Goal: Transaction & Acquisition: Purchase product/service

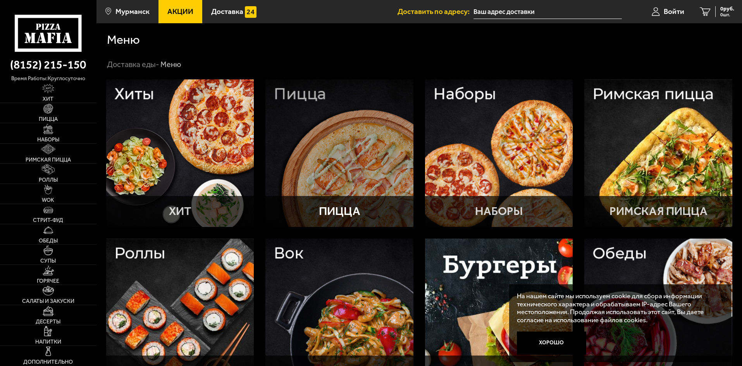
click at [384, 94] on div at bounding box center [339, 153] width 148 height 148
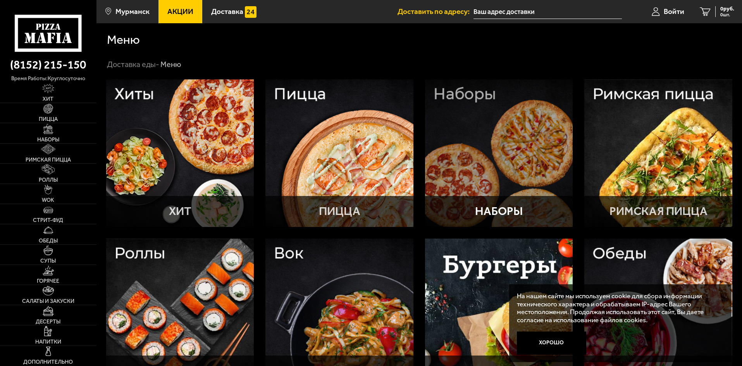
click at [496, 168] on div at bounding box center [499, 153] width 148 height 148
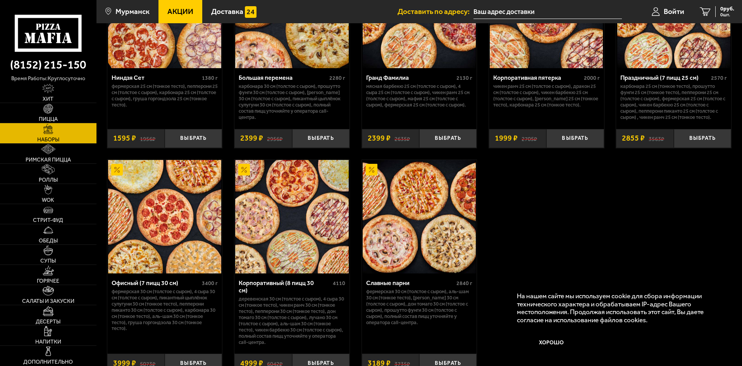
scroll to position [1292, 0]
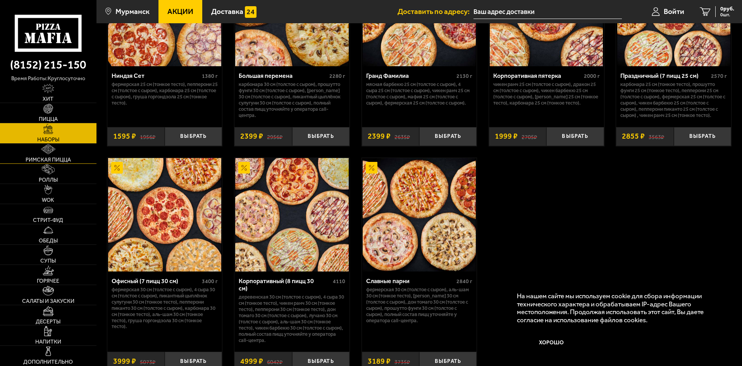
click at [55, 156] on link "Римская пицца" at bounding box center [48, 154] width 96 height 20
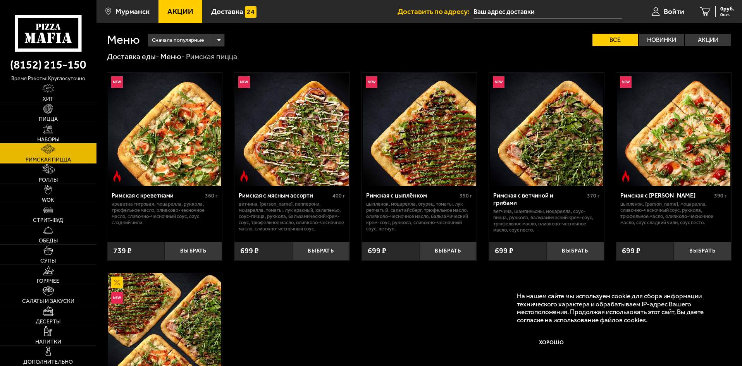
click at [55, 137] on span "Наборы" at bounding box center [48, 139] width 22 height 5
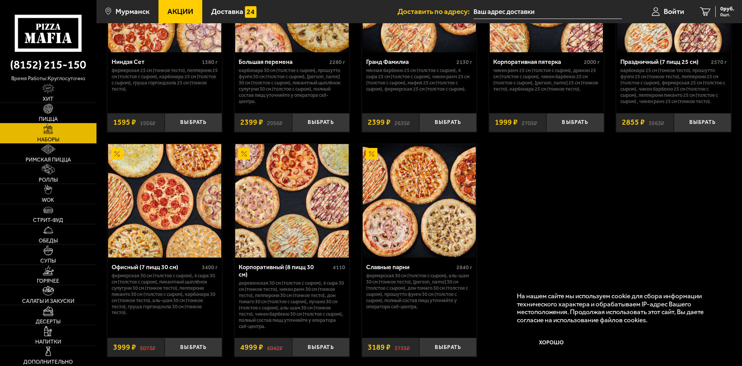
scroll to position [1278, 0]
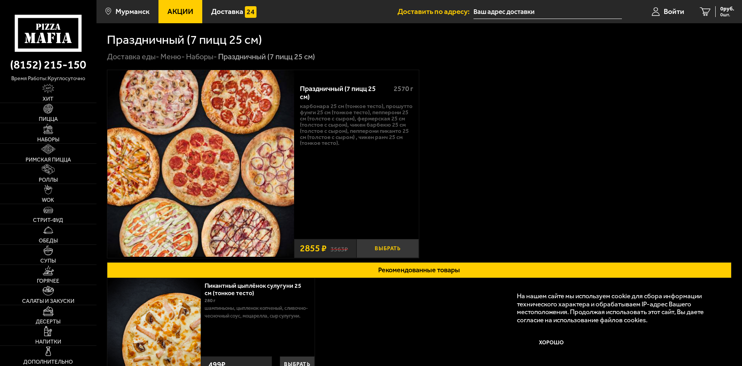
click at [401, 248] on button "Выбрать" at bounding box center [387, 248] width 62 height 19
click at [711, 15] on span "1 шт." at bounding box center [722, 14] width 23 height 5
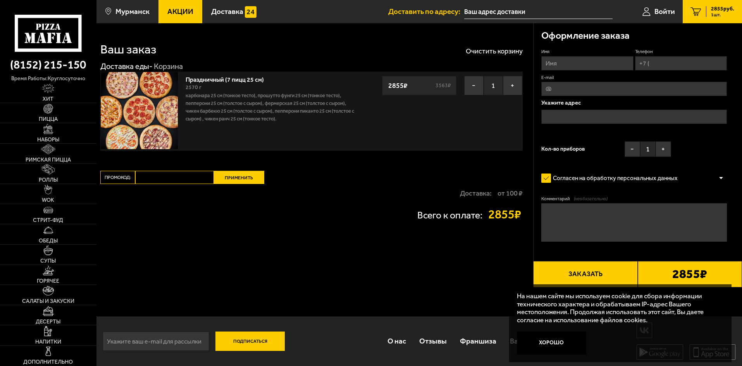
click at [574, 64] on input "Имя" at bounding box center [587, 63] width 92 height 14
type input "Андрей"
click at [697, 66] on input "Телефон" at bounding box center [681, 63] width 92 height 14
type input "+7 (909) 564-69-03"
click at [642, 88] on input "E-mail" at bounding box center [634, 89] width 186 height 14
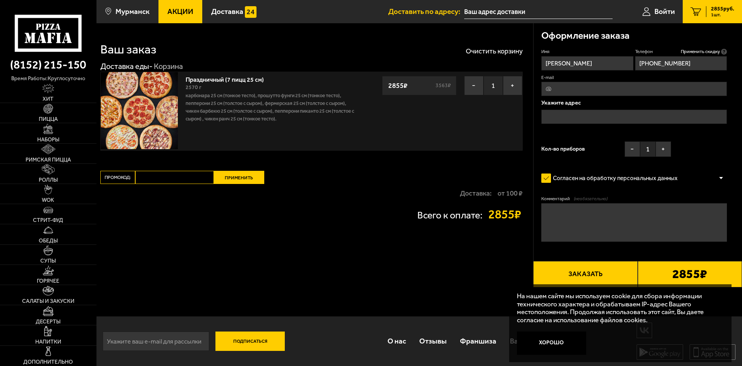
type input "thesharap@yandex.ru"
click at [619, 117] on input "text" at bounding box center [634, 117] width 186 height 14
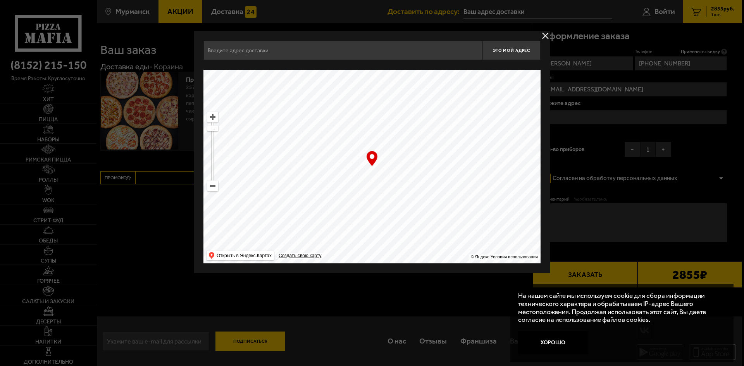
drag, startPoint x: 338, startPoint y: 164, endPoint x: 542, endPoint y: 259, distance: 225.4
click at [542, 259] on div "Это мой адрес Найдите адрес перетащив карту … © Яндекс Условия использования От…" at bounding box center [372, 152] width 356 height 242
drag, startPoint x: 506, startPoint y: 199, endPoint x: 419, endPoint y: 102, distance: 130.5
click at [419, 103] on ymaps at bounding box center [371, 167] width 337 height 194
drag, startPoint x: 432, startPoint y: 175, endPoint x: 443, endPoint y: 134, distance: 43.2
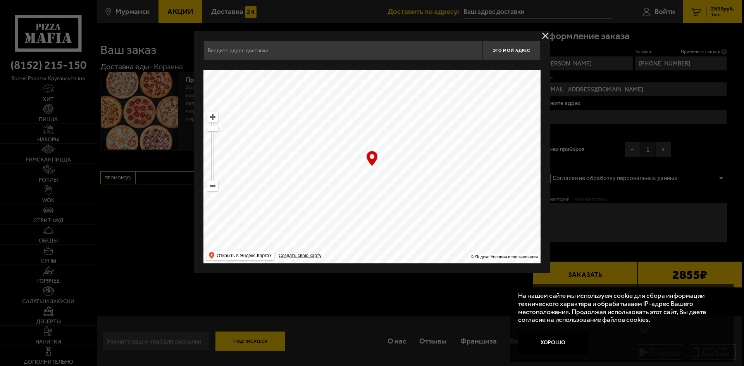
click at [443, 134] on ymaps at bounding box center [371, 167] width 337 height 194
type input "улица Челюскинцев, 20"
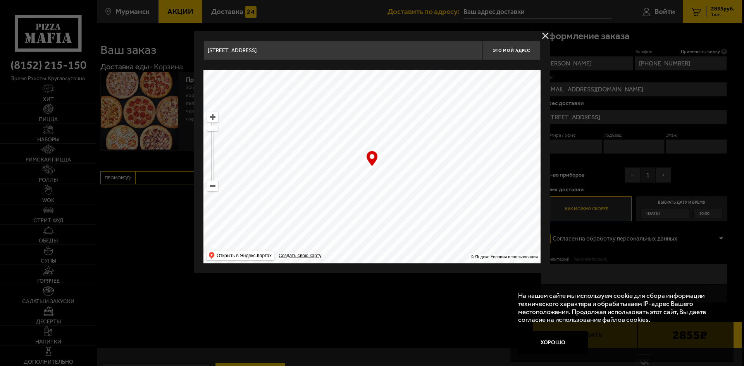
drag, startPoint x: 430, startPoint y: 164, endPoint x: 319, endPoint y: 94, distance: 131.1
click at [321, 98] on ymaps at bounding box center [371, 167] width 337 height 194
drag, startPoint x: 345, startPoint y: 186, endPoint x: 410, endPoint y: 86, distance: 119.3
click at [405, 91] on ymaps at bounding box center [371, 167] width 337 height 194
type input "Октябрьская улица, 2"
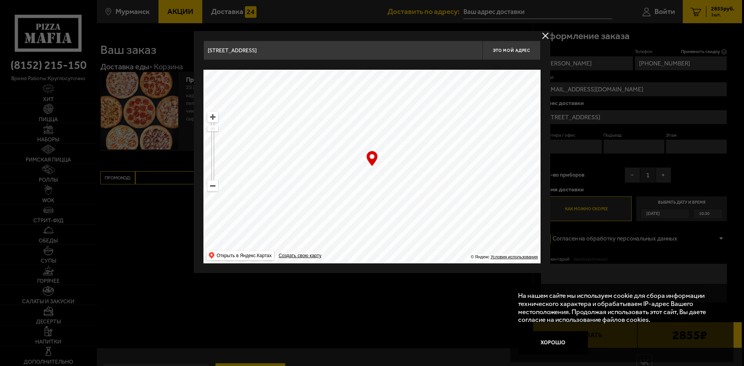
type input "Октябрьская улица, 2"
type input "улица Софьи Перовской, 23/19"
drag, startPoint x: 356, startPoint y: 207, endPoint x: 374, endPoint y: 126, distance: 83.1
click at [373, 131] on ymaps at bounding box center [371, 167] width 337 height 194
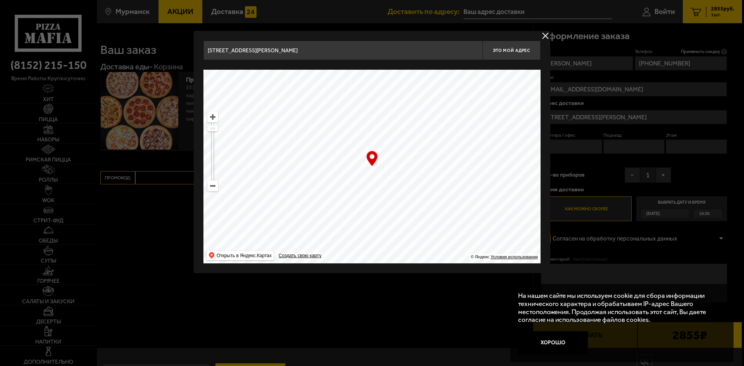
drag, startPoint x: 363, startPoint y: 196, endPoint x: 380, endPoint y: 133, distance: 65.4
click at [380, 133] on ymaps at bounding box center [371, 167] width 337 height 194
type input "улица Профессора Сомова, 6"
drag, startPoint x: 361, startPoint y: 146, endPoint x: 354, endPoint y: 218, distance: 72.4
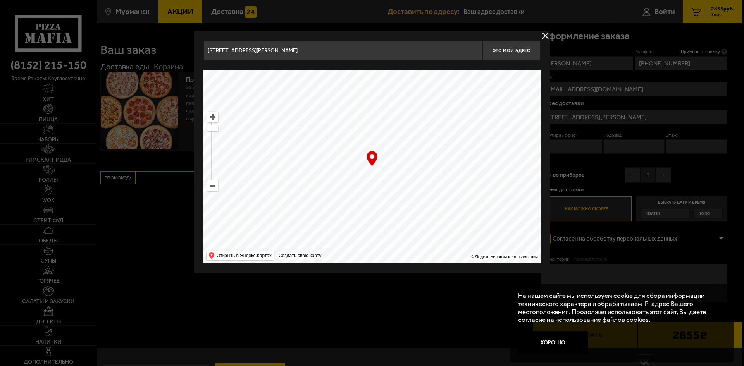
click at [355, 216] on ymaps at bounding box center [371, 167] width 337 height 194
type input "улица Воровского, 19"
drag, startPoint x: 366, startPoint y: 144, endPoint x: 348, endPoint y: 302, distance: 159.1
click at [316, 321] on main "Мурманск Все Акции Доставка Личный кабинет Акции Доставка Доставить по адресу: …" at bounding box center [418, 199] width 645 height 398
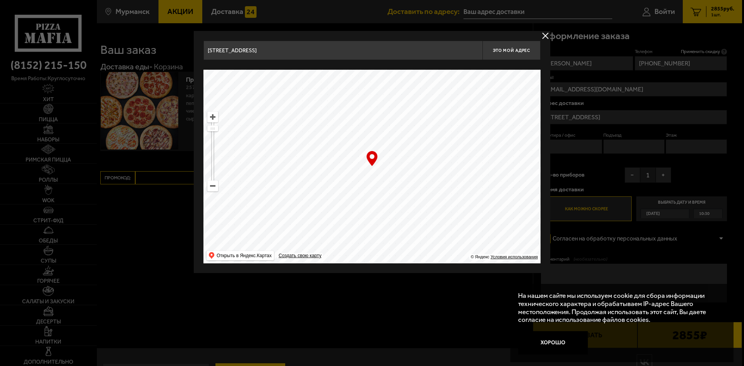
drag, startPoint x: 357, startPoint y: 189, endPoint x: 356, endPoint y: 208, distance: 19.8
click at [350, 210] on ymaps at bounding box center [371, 167] width 337 height 194
type input "проспект Ленина, 90"
drag, startPoint x: 443, startPoint y: 104, endPoint x: 376, endPoint y: 164, distance: 89.4
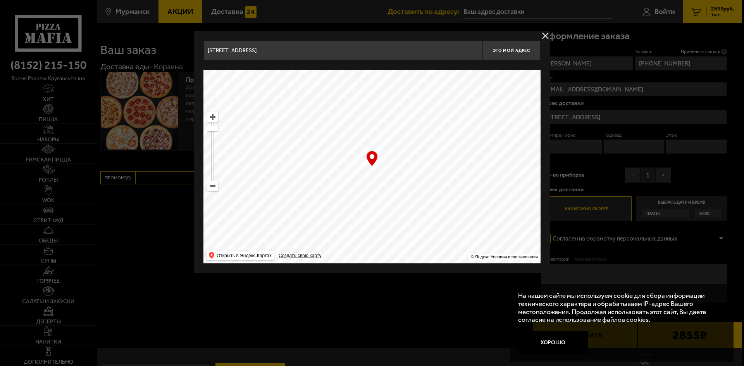
click at [378, 163] on ymaps at bounding box center [371, 167] width 337 height 194
drag, startPoint x: 407, startPoint y: 164, endPoint x: 401, endPoint y: 181, distance: 18.0
click at [401, 180] on ymaps at bounding box center [371, 167] width 337 height 194
type input "проспект Ленина, 96"
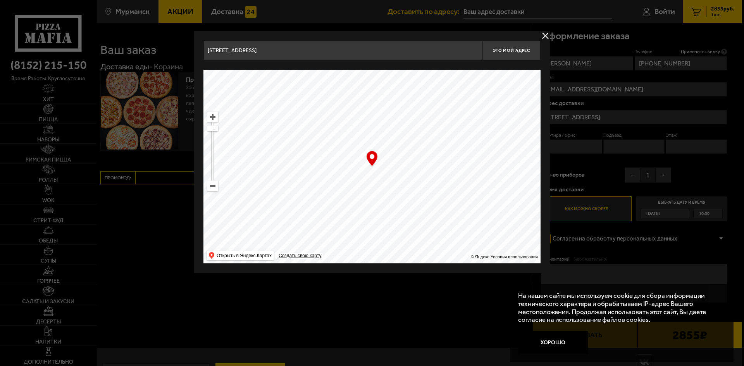
drag, startPoint x: 401, startPoint y: 162, endPoint x: 428, endPoint y: 232, distance: 74.9
click at [428, 230] on ymaps at bounding box center [371, 167] width 337 height 194
drag, startPoint x: 406, startPoint y: 201, endPoint x: 404, endPoint y: 216, distance: 16.0
click at [404, 215] on ymaps at bounding box center [371, 167] width 337 height 194
type input "Загородная улица, 13"
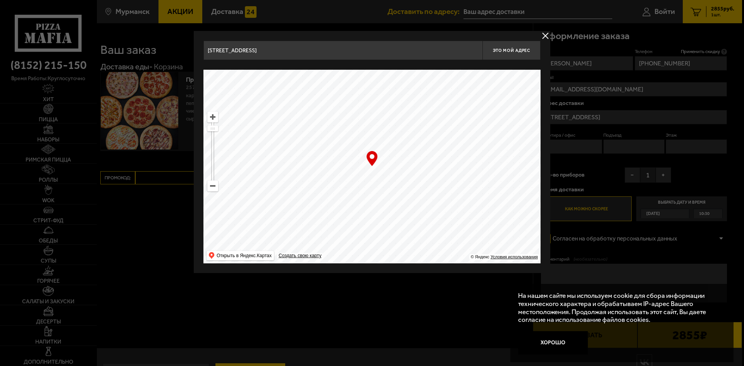
type input "Загородная улица, 13"
drag, startPoint x: 403, startPoint y: 207, endPoint x: 369, endPoint y: 103, distance: 109.5
click at [370, 117] on ymaps at bounding box center [371, 167] width 337 height 194
drag, startPoint x: 410, startPoint y: 215, endPoint x: 380, endPoint y: 122, distance: 97.4
click at [382, 128] on ymaps at bounding box center [371, 167] width 337 height 194
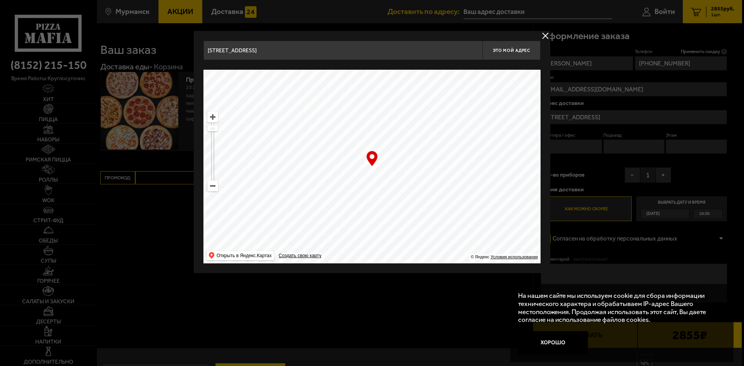
type input "улица Папанина, 20"
drag, startPoint x: 400, startPoint y: 186, endPoint x: 442, endPoint y: 283, distance: 105.1
click at [442, 283] on main "Мурманск Все Акции Доставка Личный кабинет Акции Доставка Доставить по адресу: …" at bounding box center [418, 199] width 645 height 398
type input "улица Челюскинцев, 28А"
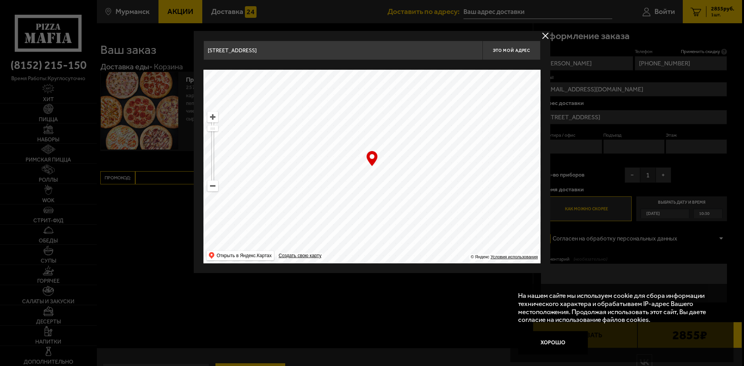
type input "улица Челюскинцев, 28А"
drag, startPoint x: 412, startPoint y: 210, endPoint x: 429, endPoint y: 124, distance: 87.3
click at [428, 131] on ymaps at bounding box center [371, 167] width 337 height 194
type input "Рыбный проезд, 8"
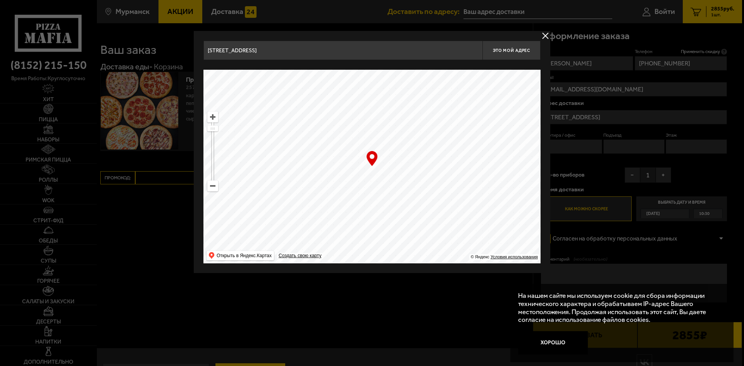
drag, startPoint x: 390, startPoint y: 176, endPoint x: 452, endPoint y: 175, distance: 62.4
click at [452, 175] on ymaps at bounding box center [371, 167] width 337 height 194
type input "Флотский проезд, 1"
drag, startPoint x: 352, startPoint y: 230, endPoint x: 482, endPoint y: 189, distance: 135.7
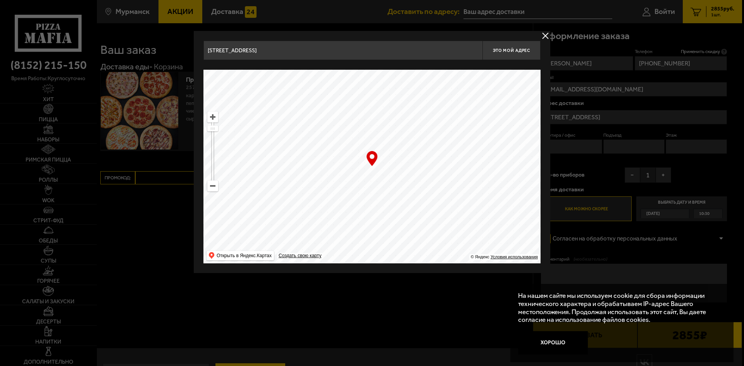
click at [467, 190] on ymaps at bounding box center [371, 167] width 337 height 194
drag, startPoint x: 455, startPoint y: 200, endPoint x: 411, endPoint y: 109, distance: 101.0
click at [412, 117] on ymaps at bounding box center [371, 167] width 337 height 194
drag, startPoint x: 411, startPoint y: 147, endPoint x: 424, endPoint y: 95, distance: 53.4
click at [424, 97] on ymaps at bounding box center [371, 167] width 337 height 194
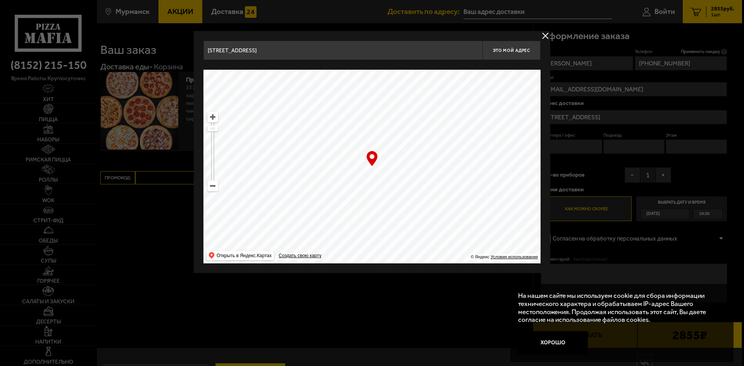
type input "улица Шмидта, 43"
drag, startPoint x: 434, startPoint y: 137, endPoint x: 359, endPoint y: 104, distance: 81.8
click at [358, 105] on ymaps at bounding box center [371, 167] width 337 height 194
drag, startPoint x: 361, startPoint y: 188, endPoint x: 372, endPoint y: 114, distance: 74.9
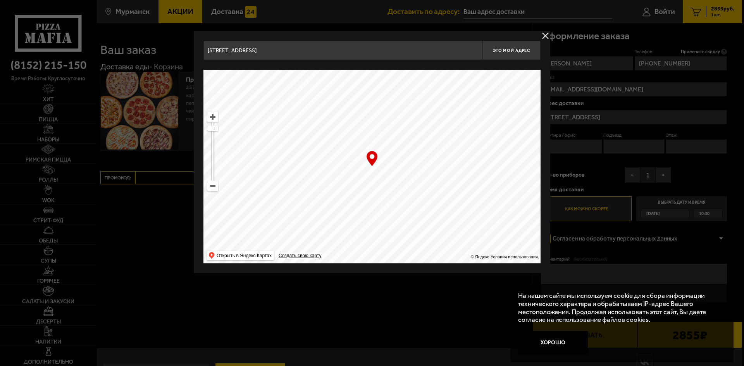
click at [372, 116] on ymaps at bounding box center [371, 167] width 337 height 194
type input "проспект Ленина, 68"
drag, startPoint x: 416, startPoint y: 151, endPoint x: 409, endPoint y: 223, distance: 71.9
click at [409, 222] on ymaps at bounding box center [371, 167] width 337 height 194
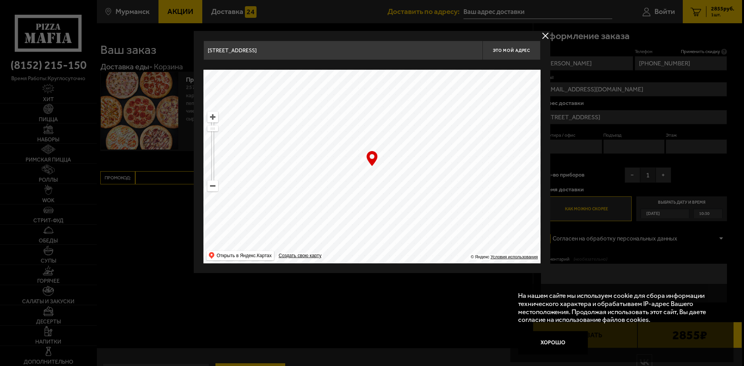
drag, startPoint x: 428, startPoint y: 156, endPoint x: 383, endPoint y: 217, distance: 76.2
click at [383, 217] on ymaps at bounding box center [371, 167] width 337 height 194
type input "улица Самойловой, 1"
drag, startPoint x: 422, startPoint y: 204, endPoint x: 406, endPoint y: 230, distance: 31.0
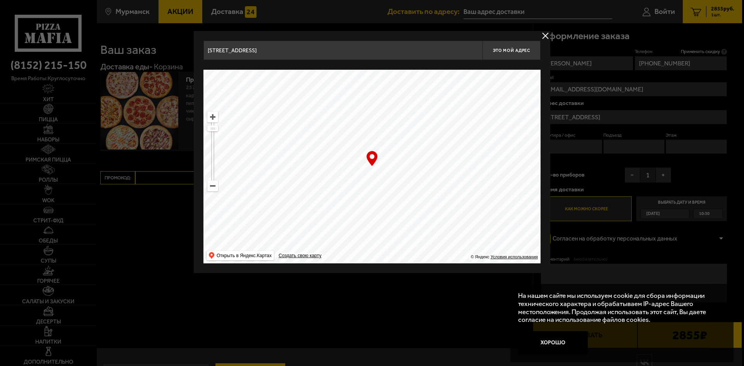
click at [405, 227] on ymaps at bounding box center [371, 167] width 337 height 194
drag, startPoint x: 461, startPoint y: 160, endPoint x: 383, endPoint y: 215, distance: 95.4
click at [383, 214] on ymaps at bounding box center [371, 167] width 337 height 194
type input "проспект Ленина, 73"
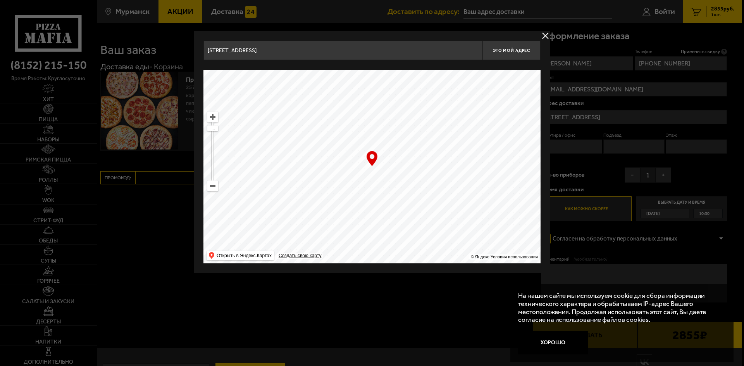
drag, startPoint x: 418, startPoint y: 178, endPoint x: 356, endPoint y: 213, distance: 71.4
click at [356, 213] on ymaps at bounding box center [371, 167] width 337 height 194
type input "проспект Ленина, 94"
drag, startPoint x: 349, startPoint y: 199, endPoint x: 435, endPoint y: 132, distance: 108.8
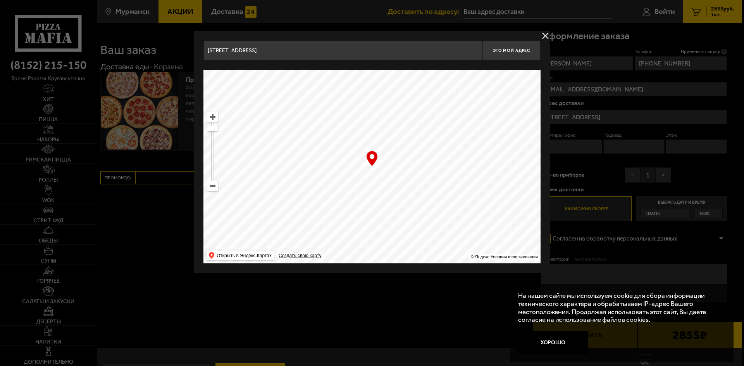
click at [433, 135] on ymaps at bounding box center [371, 167] width 337 height 194
type input "улица Папанина, 18"
type input "проспект Ленина, 75"
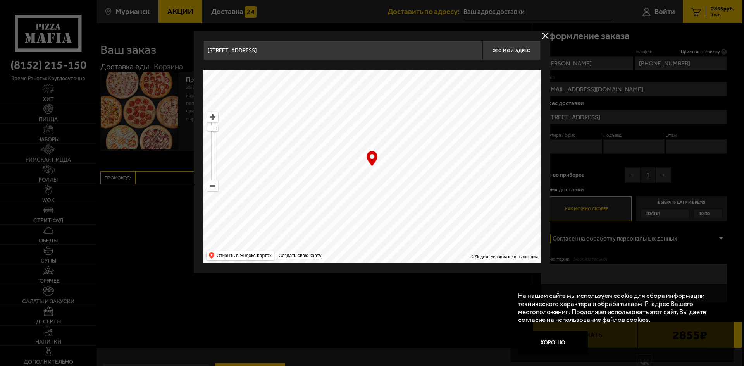
drag
click at [481, 105] on ymaps at bounding box center [371, 167] width 337 height 194
type input "проспект Ленина, 80"
click at [318, 277] on main "Мурманск Все Акции Доставка Личный кабинет Акции Доставка Доставить по адресу: …" at bounding box center [418, 199] width 645 height 398
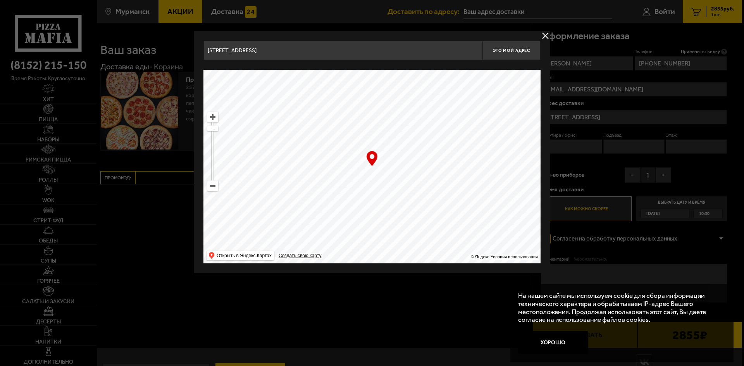
click at [295, 156] on ymaps at bounding box center [371, 167] width 337 height 194
type input "улица Володарского, 18А"
click at [349, 151] on ymaps at bounding box center [371, 167] width 337 height 194
type input "улица Софьи Перовской, 37"
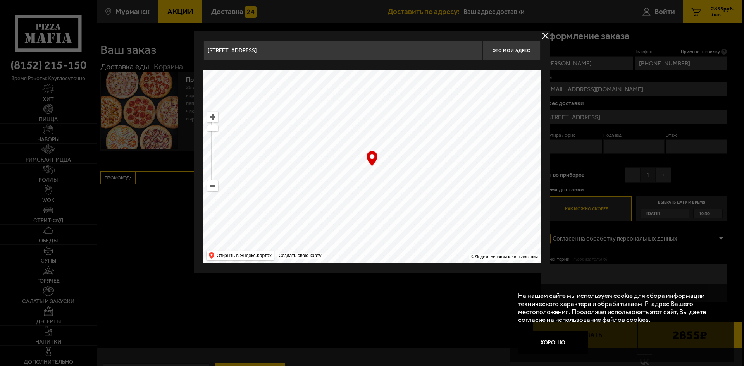
type input "улица Софьи Перовской, 37"
click at [396, 180] on ymaps at bounding box center [371, 167] width 337 height 194
type input "улица Володарского, 18А"
click at [387, 172] on ymaps at bounding box center [371, 167] width 337 height 194
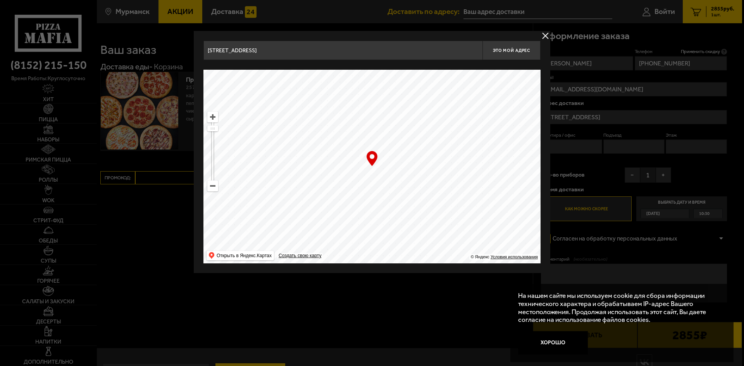
click at [405, 167] on ymaps at bounding box center [371, 167] width 337 height 194
click at [371, 164] on div "… © Яндекс Условия использования Открыть в Яндекс.Картах Создать свою карту" at bounding box center [371, 167] width 337 height 194
click at [545, 37] on button "delivery type" at bounding box center [545, 36] width 10 height 10
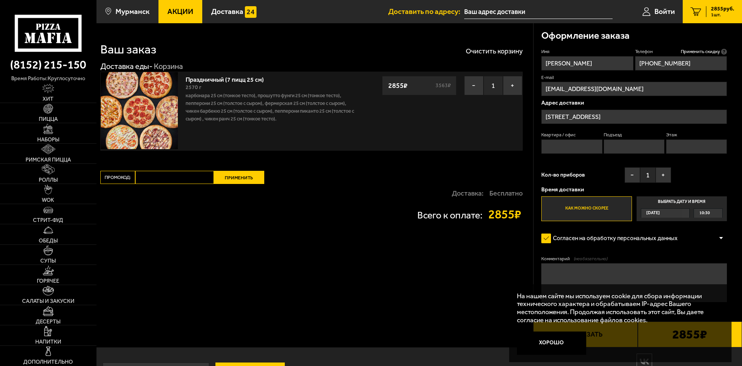
click at [676, 147] on input "Этаж" at bounding box center [696, 146] width 61 height 14
click at [670, 203] on label "Выбрать дату и время Сегодня 10:30" at bounding box center [681, 208] width 90 height 25
click at [0, 0] on input "Выбрать дату и время Сегодня 10:30" at bounding box center [0, 0] width 0 height 0
click at [716, 213] on div "10:30" at bounding box center [708, 213] width 28 height 9
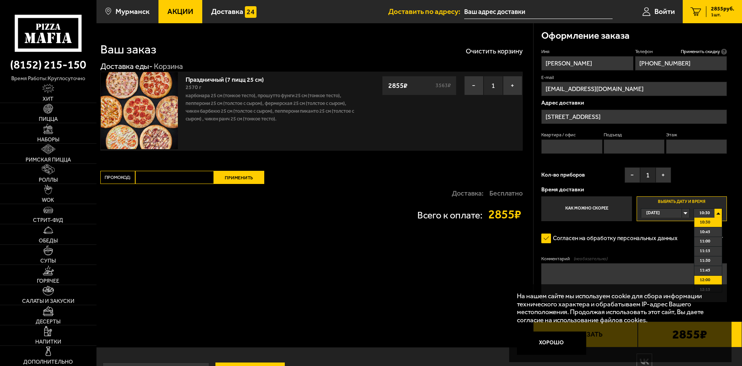
click at [713, 279] on li "12:00" at bounding box center [707, 281] width 27 height 10
click at [640, 273] on textarea "Комментарий (необязательно)" at bounding box center [634, 282] width 186 height 39
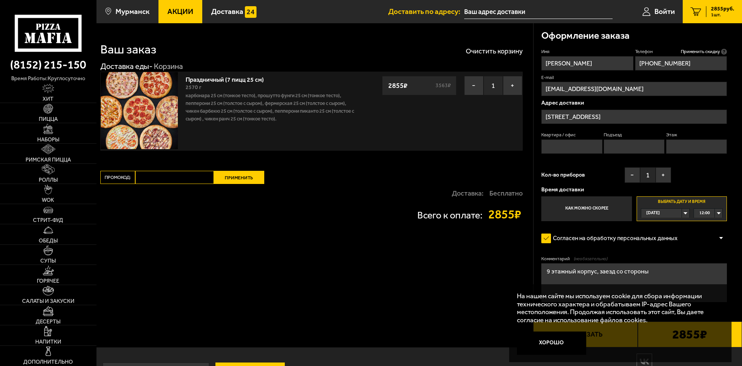
paste textarea "софьи перовской 17"
click at [708, 271] on textarea "9 этажный корпус, заезд со стороны софьи перовской 17" at bounding box center [634, 282] width 186 height 39
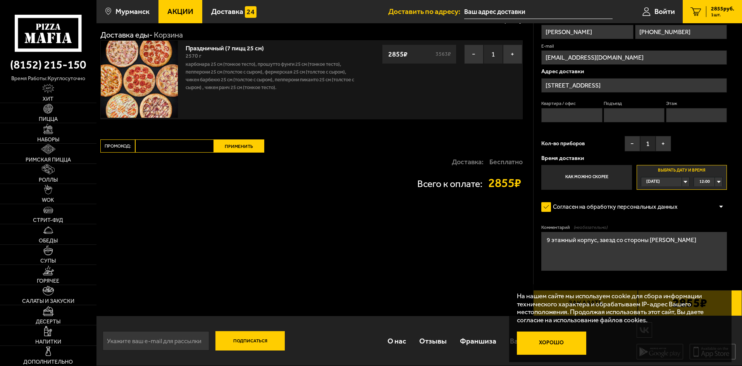
click at [545, 343] on button "Хорошо" at bounding box center [552, 343] width 70 height 23
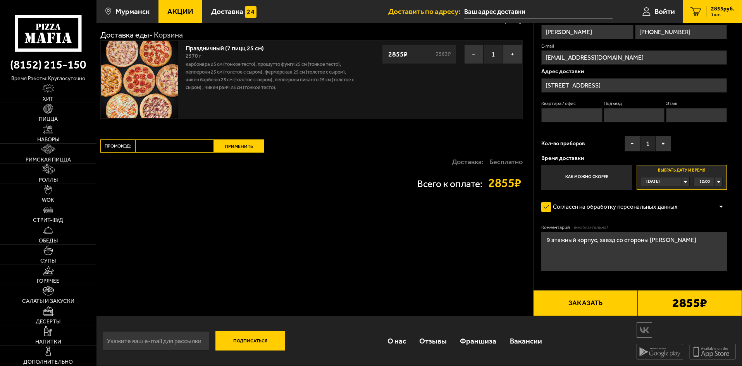
scroll to position [0, 0]
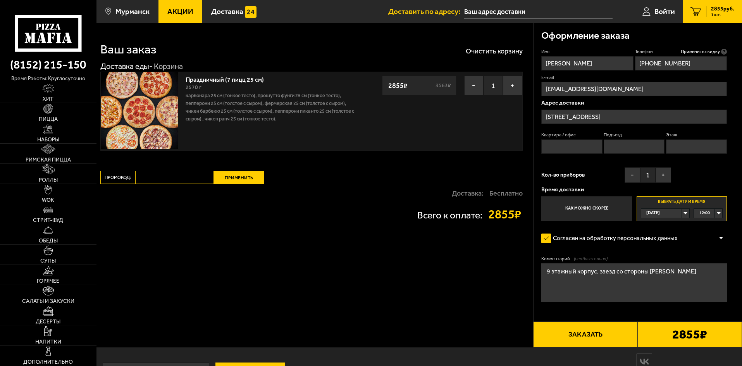
drag, startPoint x: 550, startPoint y: 271, endPoint x: 538, endPoint y: 271, distance: 11.3
click at [538, 271] on div "Оформление заказа Имя Андрей Телефон Применить скидку Вы будете зарегистрирован…" at bounding box center [637, 185] width 209 height 324
drag, startPoint x: 590, startPoint y: 272, endPoint x: 540, endPoint y: 272, distance: 50.3
click at [541, 272] on textarea "Девятиэтажный корпус, заезд со стороны Софьи Перовской" at bounding box center [634, 282] width 186 height 39
type textarea "Девятиэтажный корпус, заезд со стороны Софьи Перовской"
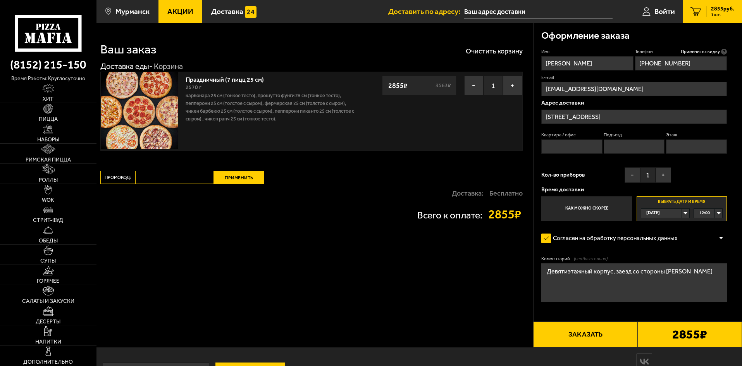
click at [601, 333] on button "Заказать" at bounding box center [585, 334] width 104 height 26
click at [566, 146] on input "Квартира / офис" at bounding box center [571, 146] width 61 height 14
type input "1"
click at [621, 148] on input "Подъезд" at bounding box center [633, 146] width 61 height 14
type input "1"
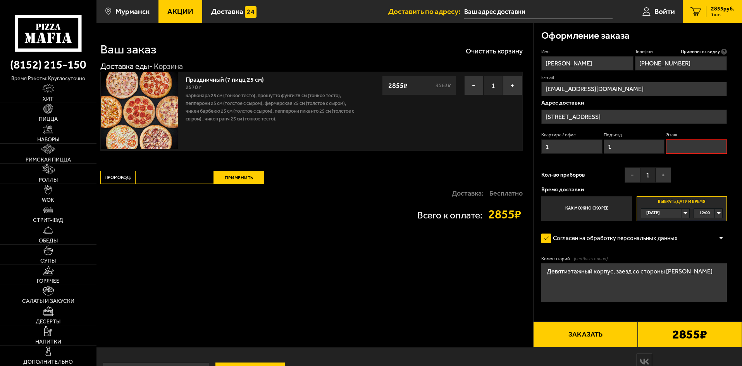
click at [676, 144] on input "Этаж" at bounding box center [696, 146] width 61 height 14
type input "1"
click at [649, 282] on textarea "Девятиэтажный корпус, заезд со стороны Софьи Перовской" at bounding box center [634, 282] width 186 height 39
click at [705, 10] on link "1 2855 руб. 1 шт." at bounding box center [711, 11] width 59 height 23
click at [711, 18] on link "1 2855 руб. 1 шт." at bounding box center [711, 11] width 59 height 23
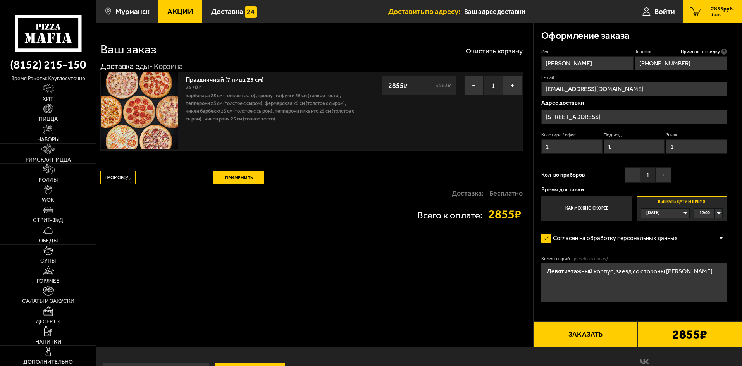
click at [297, 267] on div "Ваш заказ Очистить корзину Доставка еды - Корзина Праздничный (7 пицц 25 см) 25…" at bounding box center [314, 185] width 436 height 324
click at [488, 57] on div "Ваш заказ Очистить корзину Доставка еды - Корзина Праздничный (7 пицц 25 см) 25…" at bounding box center [314, 185] width 436 height 324
click at [490, 50] on button "Очистить корзину" at bounding box center [494, 51] width 57 height 7
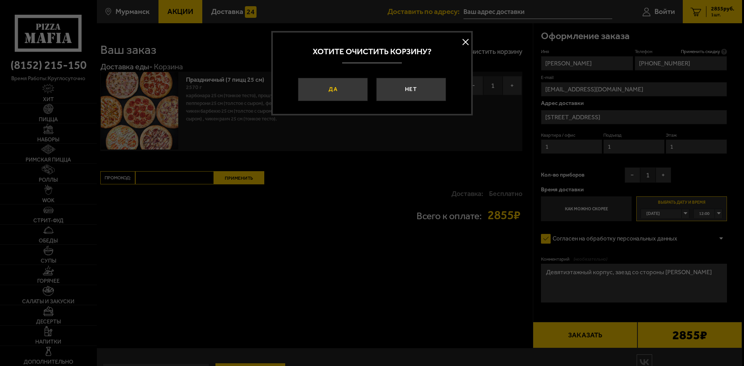
click at [356, 84] on button "Да" at bounding box center [333, 89] width 70 height 23
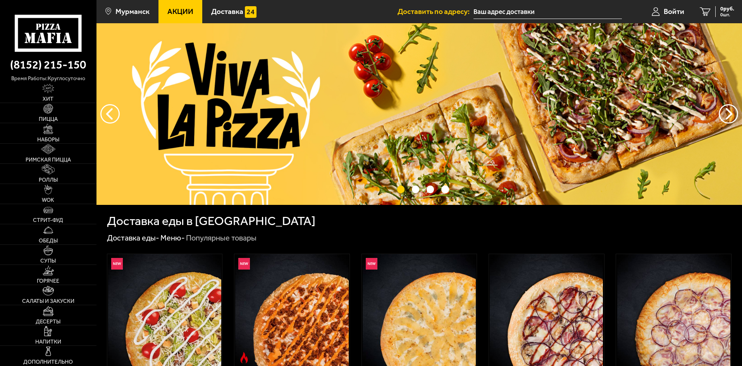
click at [176, 8] on span "Акции" at bounding box center [180, 11] width 26 height 7
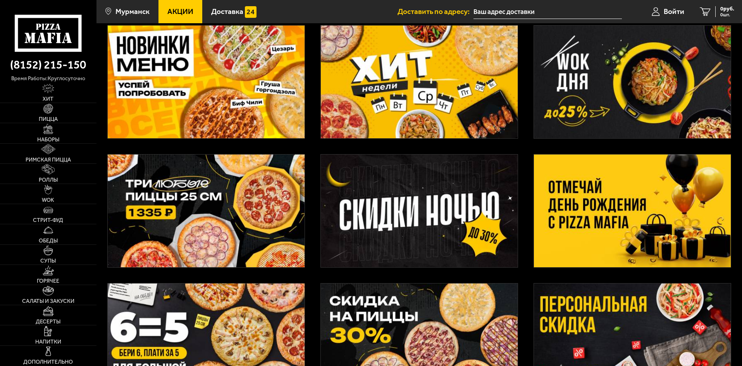
scroll to position [77, 0]
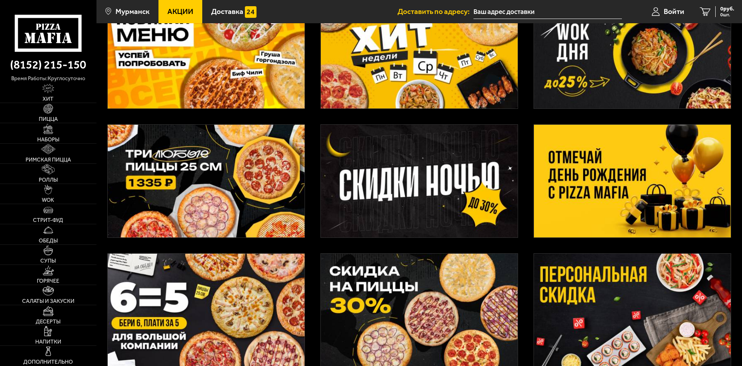
click at [656, 189] on img at bounding box center [632, 181] width 197 height 113
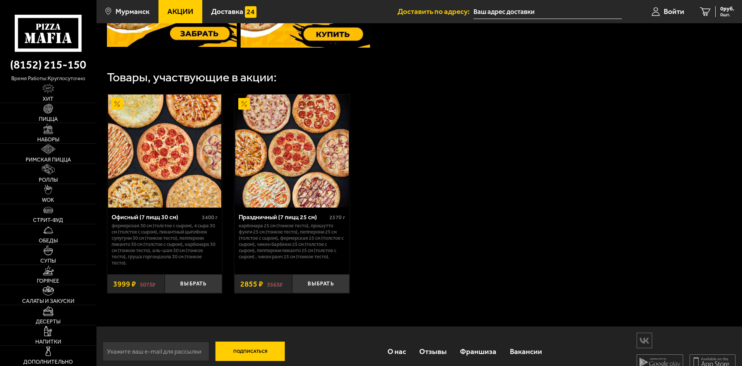
scroll to position [416, 0]
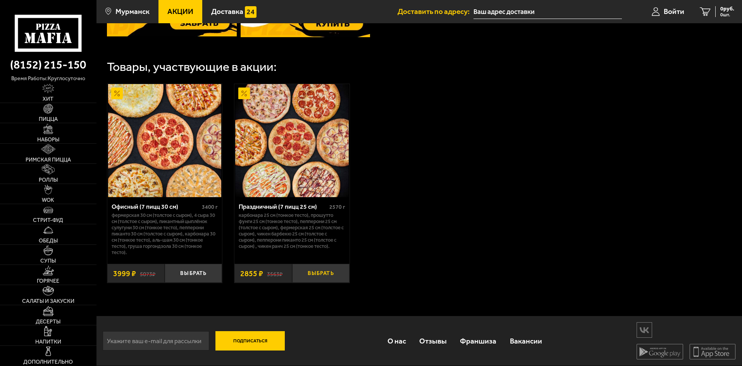
click at [332, 272] on button "Выбрать" at bounding box center [320, 273] width 57 height 19
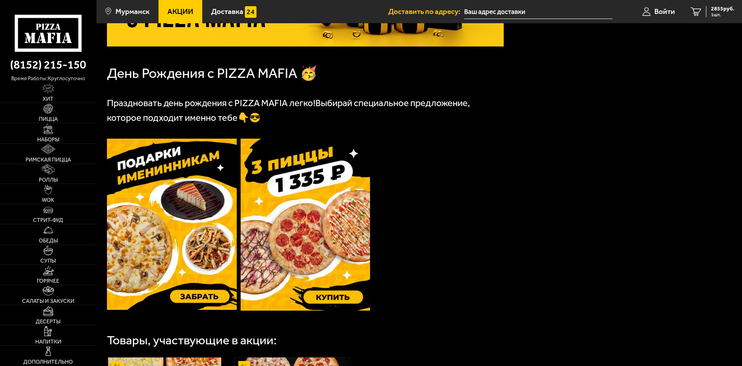
scroll to position [67, 0]
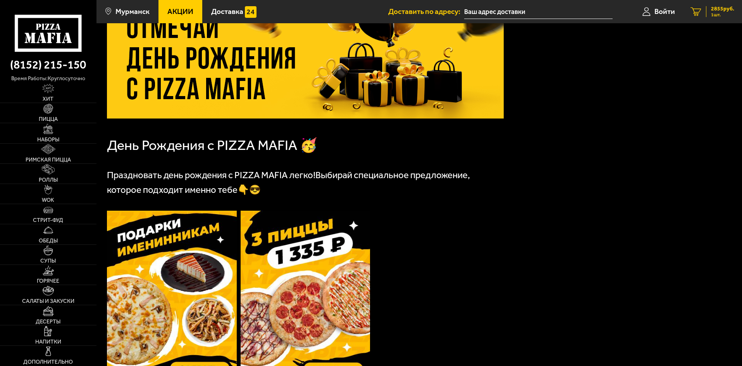
click at [713, 17] on span "1 шт." at bounding box center [722, 14] width 23 height 5
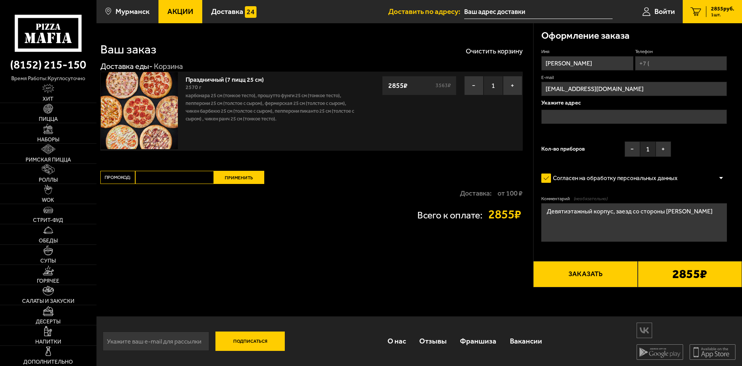
click at [565, 117] on input "text" at bounding box center [634, 117] width 186 height 14
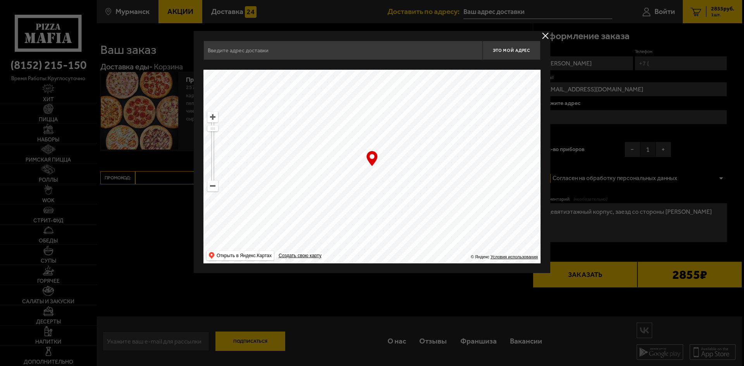
drag, startPoint x: 366, startPoint y: 188, endPoint x: 374, endPoint y: -34, distance: 221.7
click at [374, 0] on html "(8152) 215-150 время работы: круглосуточно Хит Пицца Наборы Римская пицца Роллы…" at bounding box center [372, 183] width 744 height 366
type input "Октябрьская улица, 3"
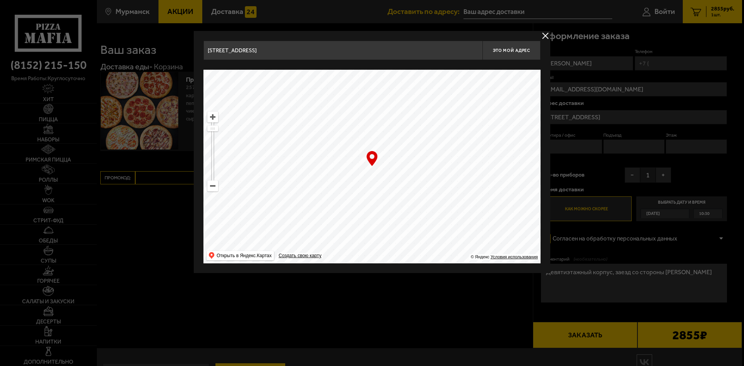
drag, startPoint x: 410, startPoint y: 109, endPoint x: 398, endPoint y: 40, distance: 69.9
click at [398, 41] on div "Октябрьская улица, 3 Это мой адрес Найдите адрес перетащив карту … © Яндекс Усл…" at bounding box center [371, 152] width 337 height 223
drag, startPoint x: 398, startPoint y: 40, endPoint x: 373, endPoint y: 46, distance: 25.5
click at [374, 45] on div "Октябрьская улица, 3 Это мой адрес Найдите адрес перетащив карту … © Яндекс Усл…" at bounding box center [372, 152] width 356 height 242
drag, startPoint x: 446, startPoint y: 127, endPoint x: 413, endPoint y: 200, distance: 79.7
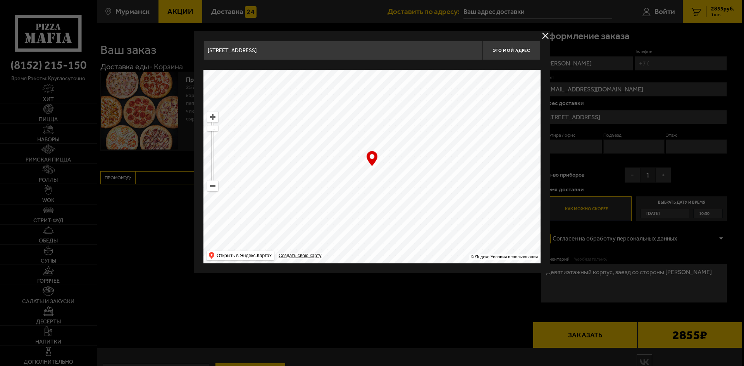
click at [413, 200] on ymaps at bounding box center [371, 167] width 337 height 194
type input "[STREET_ADDRESS]"
click at [528, 46] on button "Это мой адрес" at bounding box center [511, 50] width 58 height 19
type input "Россия, Мурманск, улица Володарского, 18А"
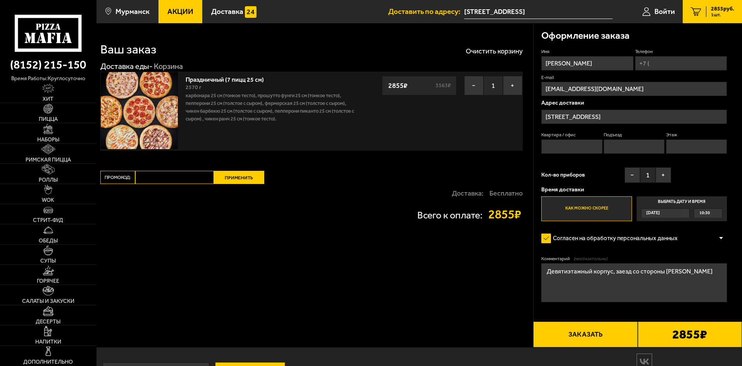
drag, startPoint x: 584, startPoint y: 144, endPoint x: 601, endPoint y: 148, distance: 17.4
click at [584, 144] on input "Квартира / офис" at bounding box center [571, 146] width 61 height 14
type input "1"
drag, startPoint x: 624, startPoint y: 147, endPoint x: 690, endPoint y: 153, distance: 66.1
click at [624, 147] on input "Подъезд" at bounding box center [633, 146] width 61 height 14
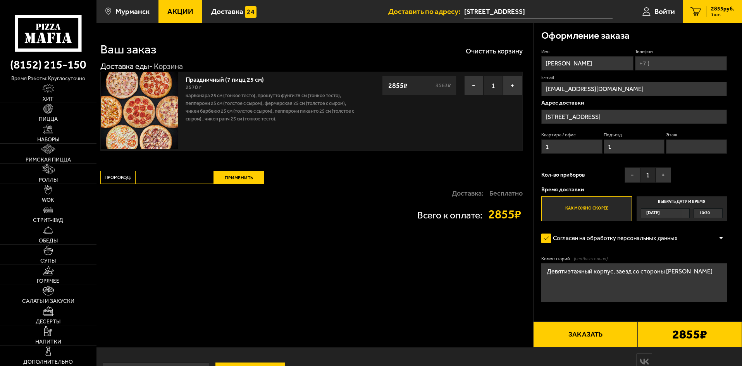
type input "1"
drag, startPoint x: 698, startPoint y: 151, endPoint x: 693, endPoint y: 151, distance: 5.0
click at [698, 151] on input "Этаж" at bounding box center [696, 146] width 61 height 14
type input "1"
click at [665, 204] on label "Выбрать дату и время Сегодня 10:30" at bounding box center [681, 208] width 90 height 25
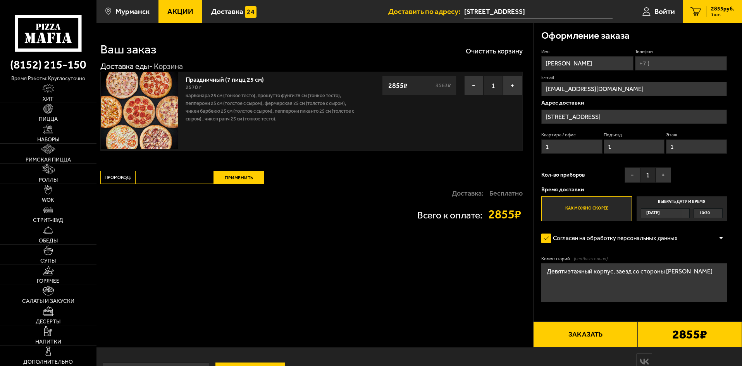
click at [0, 0] on input "Выбрать дату и время Сегодня 10:30" at bounding box center [0, 0] width 0 height 0
click at [715, 215] on div "10:30" at bounding box center [708, 213] width 28 height 9
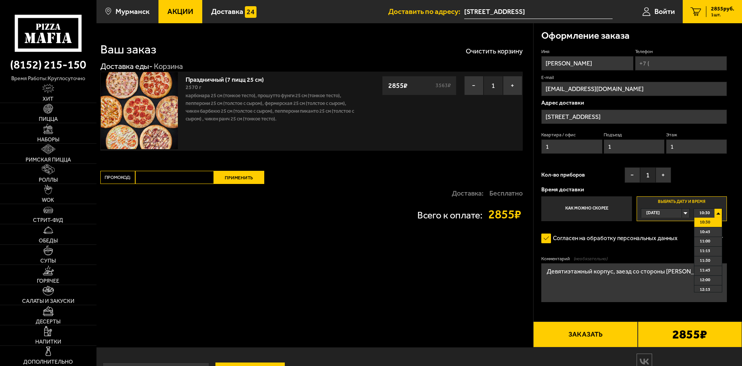
click at [706, 280] on span "12:00" at bounding box center [704, 280] width 10 height 9
click at [659, 65] on input "Телефон" at bounding box center [681, 63] width 92 height 14
type input "+7 (909) 564-69-03"
drag, startPoint x: 597, startPoint y: 308, endPoint x: 582, endPoint y: 234, distance: 76.3
click at [582, 236] on form "Имя Андрей Телефон Применить скидку Вы будете зарегистрированы автоматически. +…" at bounding box center [634, 197] width 186 height 299
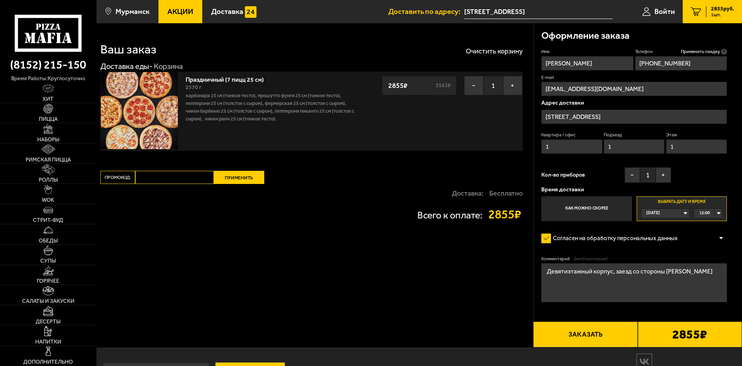
click at [579, 337] on button "Заказать" at bounding box center [585, 334] width 104 height 26
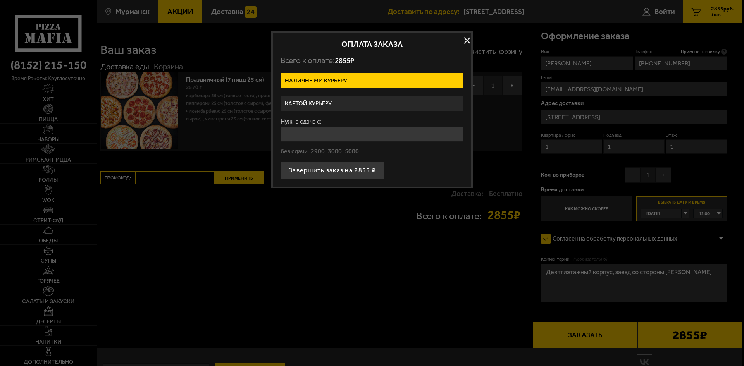
click at [368, 102] on label "Картой курьеру" at bounding box center [371, 103] width 183 height 15
click at [0, 0] on input "Картой курьеру" at bounding box center [0, 0] width 0 height 0
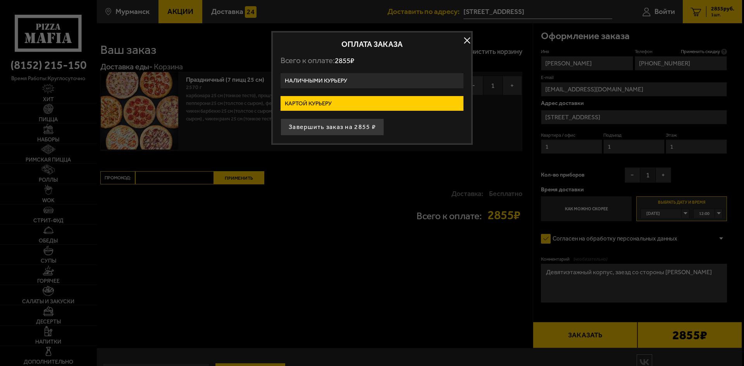
click at [351, 82] on label "Наличными курьеру" at bounding box center [371, 80] width 183 height 15
click at [0, 0] on input "Наличными курьеру" at bounding box center [0, 0] width 0 height 0
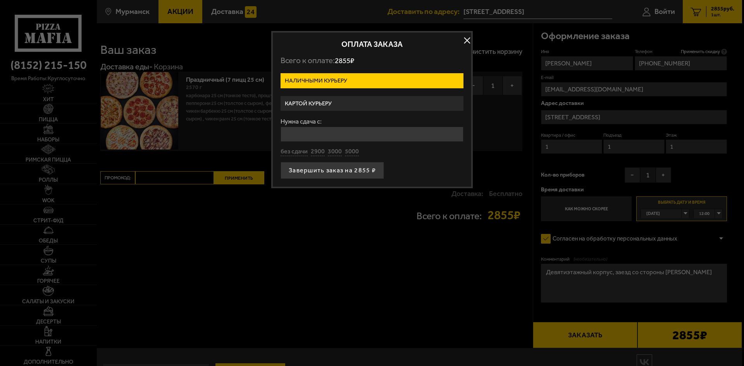
click at [351, 103] on label "Картой курьеру" at bounding box center [371, 103] width 183 height 15
click at [0, 0] on input "Картой курьеру" at bounding box center [0, 0] width 0 height 0
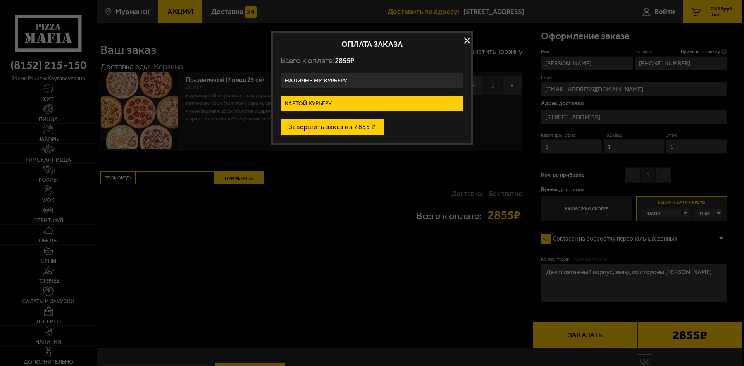
click at [350, 127] on button "Завершить заказ на 2855 ₽" at bounding box center [331, 127] width 103 height 17
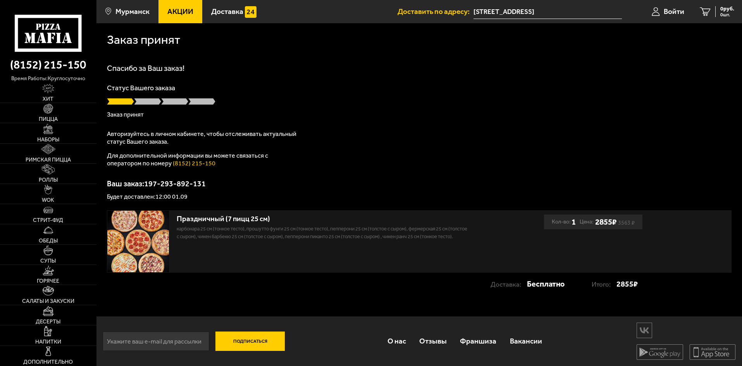
scroll to position [0, 0]
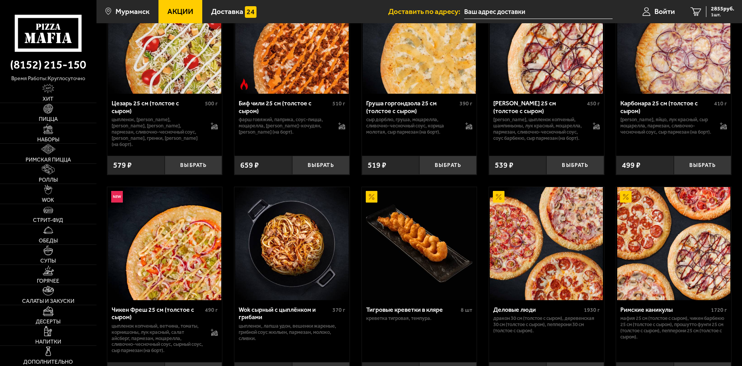
scroll to position [155, 0]
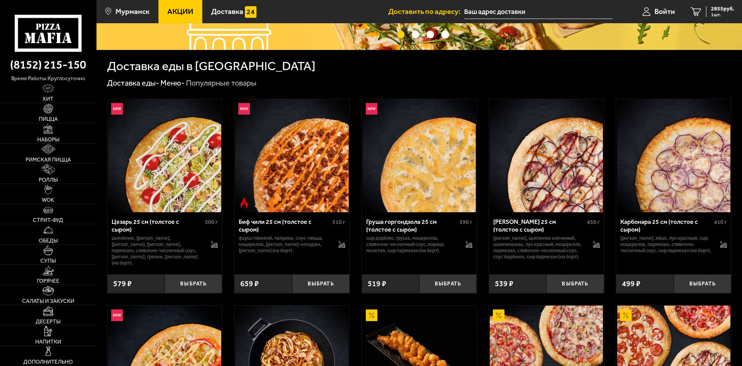
click at [180, 8] on span "Акции" at bounding box center [180, 11] width 26 height 7
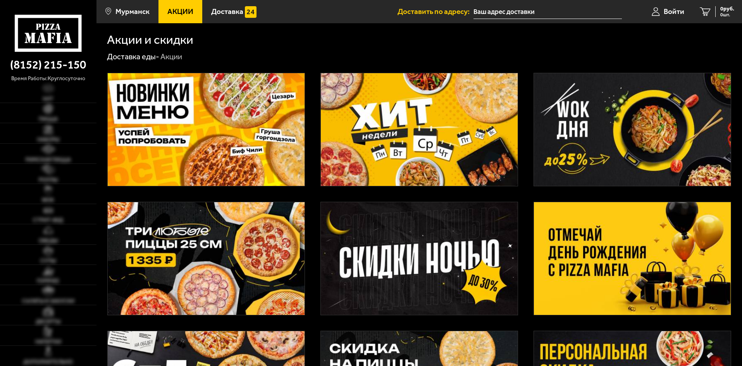
type input "[STREET_ADDRESS]"
click at [603, 246] on img at bounding box center [632, 258] width 197 height 113
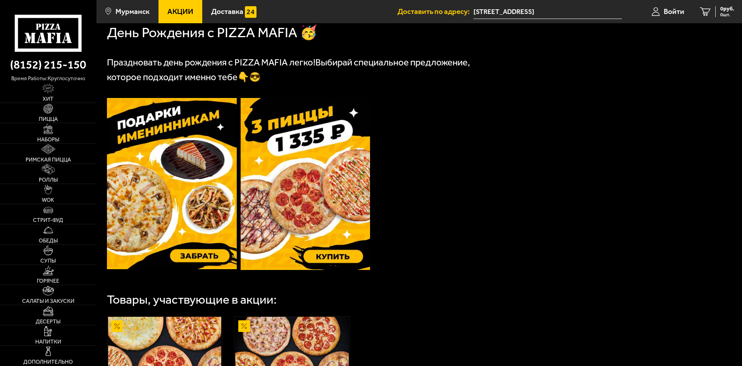
scroll to position [194, 0]
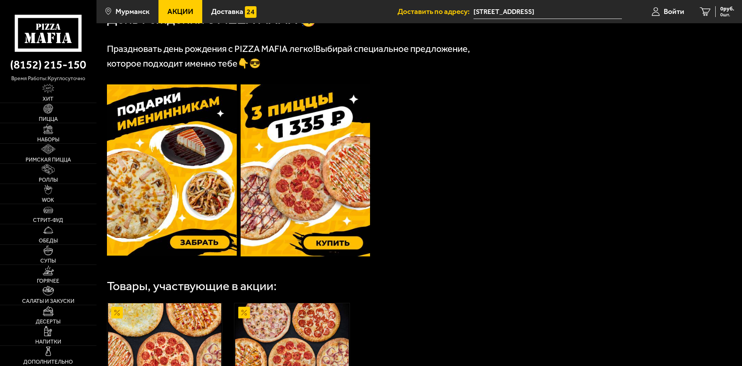
click at [328, 172] on img at bounding box center [305, 170] width 130 height 172
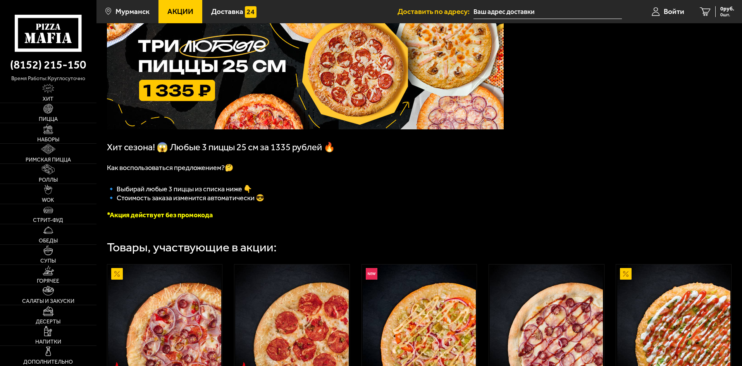
scroll to position [39, 0]
